Goal: Task Accomplishment & Management: Manage account settings

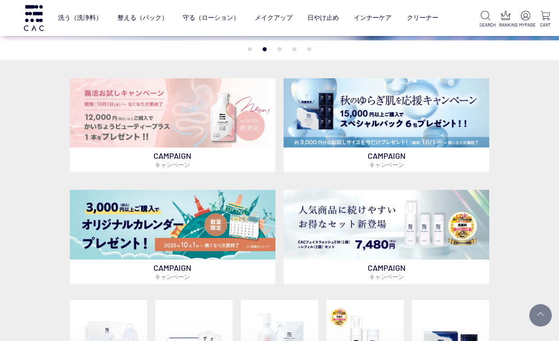
scroll to position [180, 0]
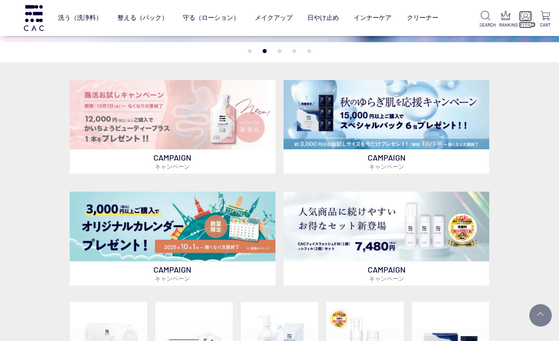
click at [529, 26] on p "MYPAGE" at bounding box center [525, 25] width 13 height 7
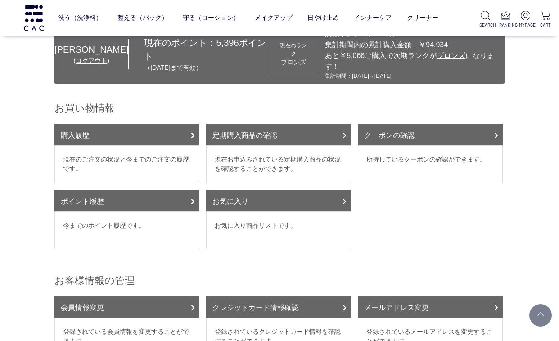
scroll to position [45, 0]
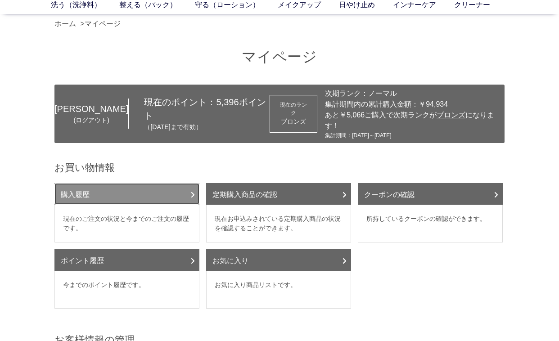
click at [93, 183] on link "購入履歴" at bounding box center [126, 194] width 145 height 22
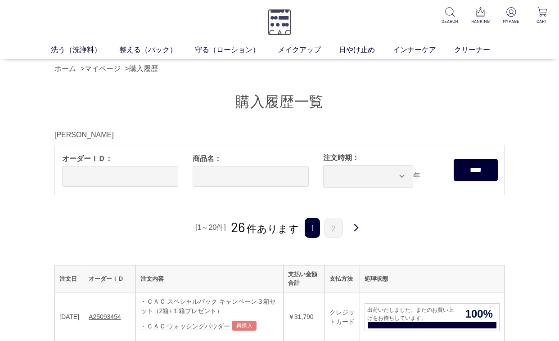
click at [287, 25] on img at bounding box center [279, 22] width 23 height 27
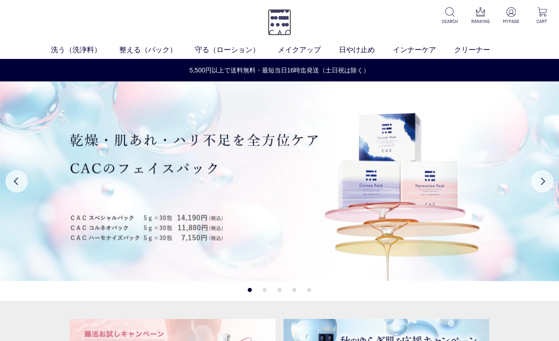
click at [281, 27] on img at bounding box center [279, 22] width 23 height 27
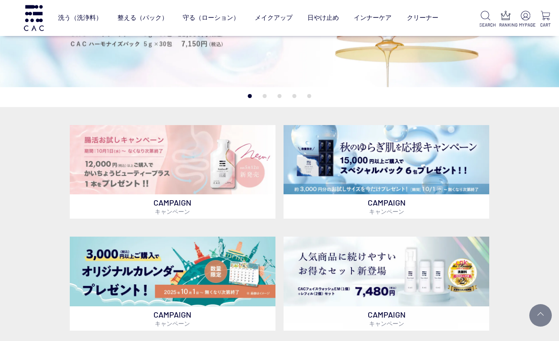
scroll to position [315, 0]
